Goal: Transaction & Acquisition: Purchase product/service

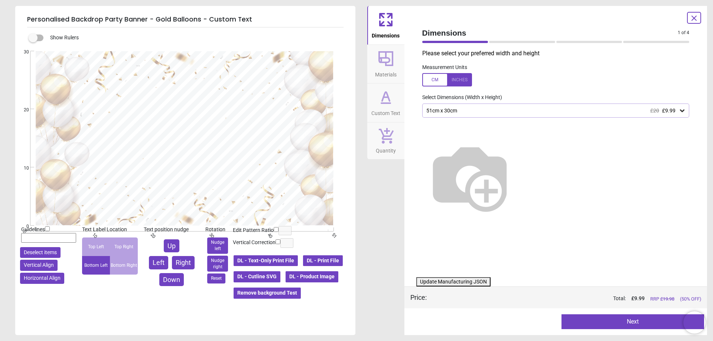
type textarea "**********"
